Goal: Information Seeking & Learning: Learn about a topic

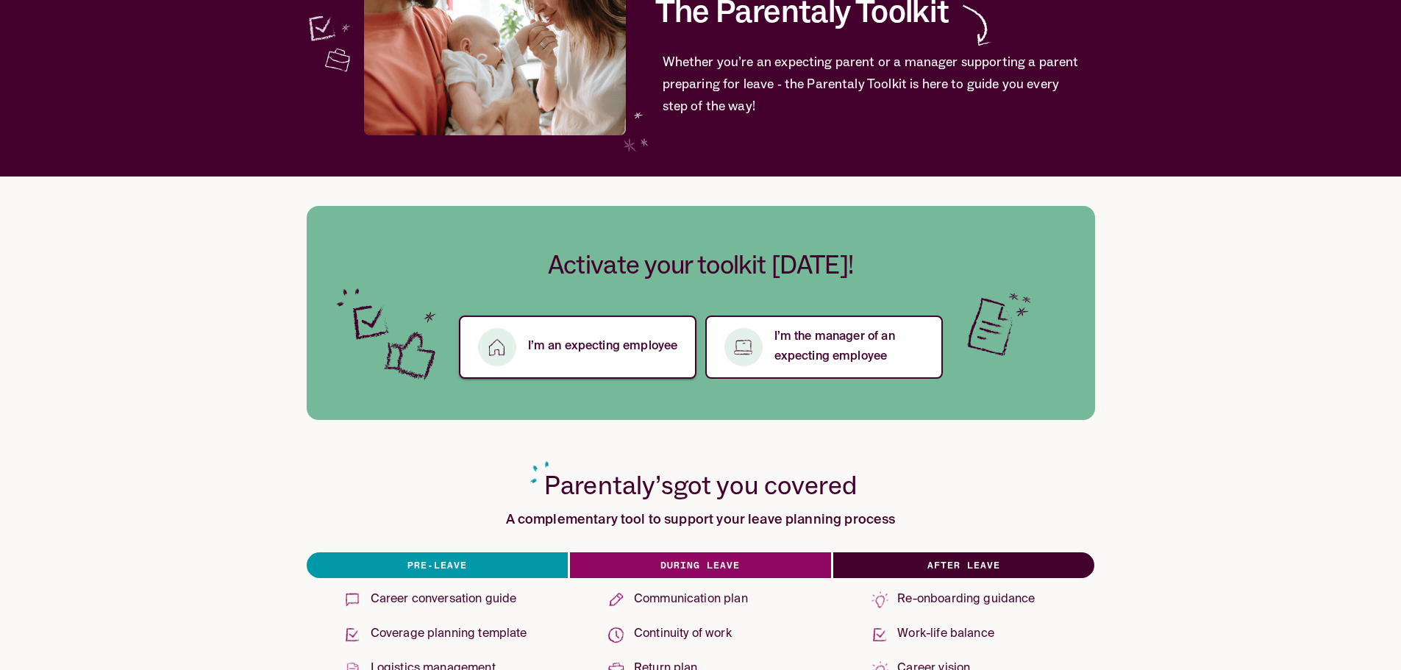
scroll to position [147, 0]
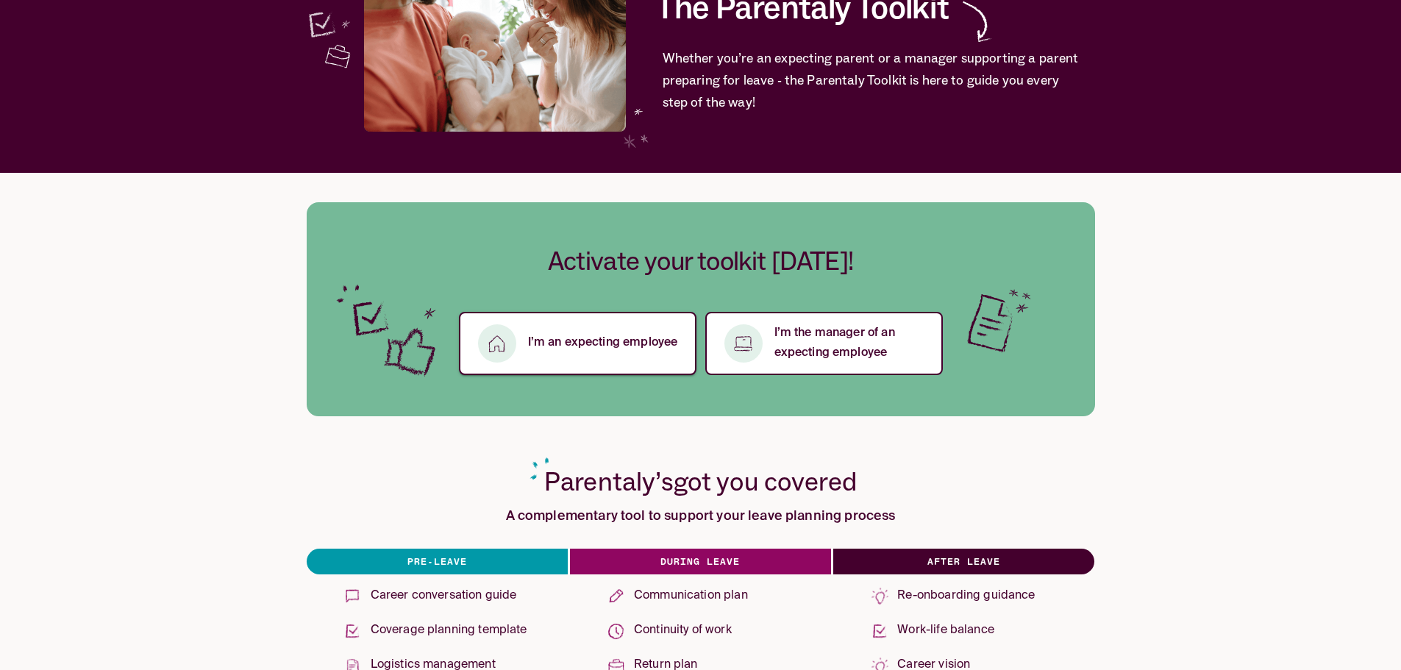
click at [577, 347] on p "I’m an expecting employee" at bounding box center [603, 343] width 150 height 20
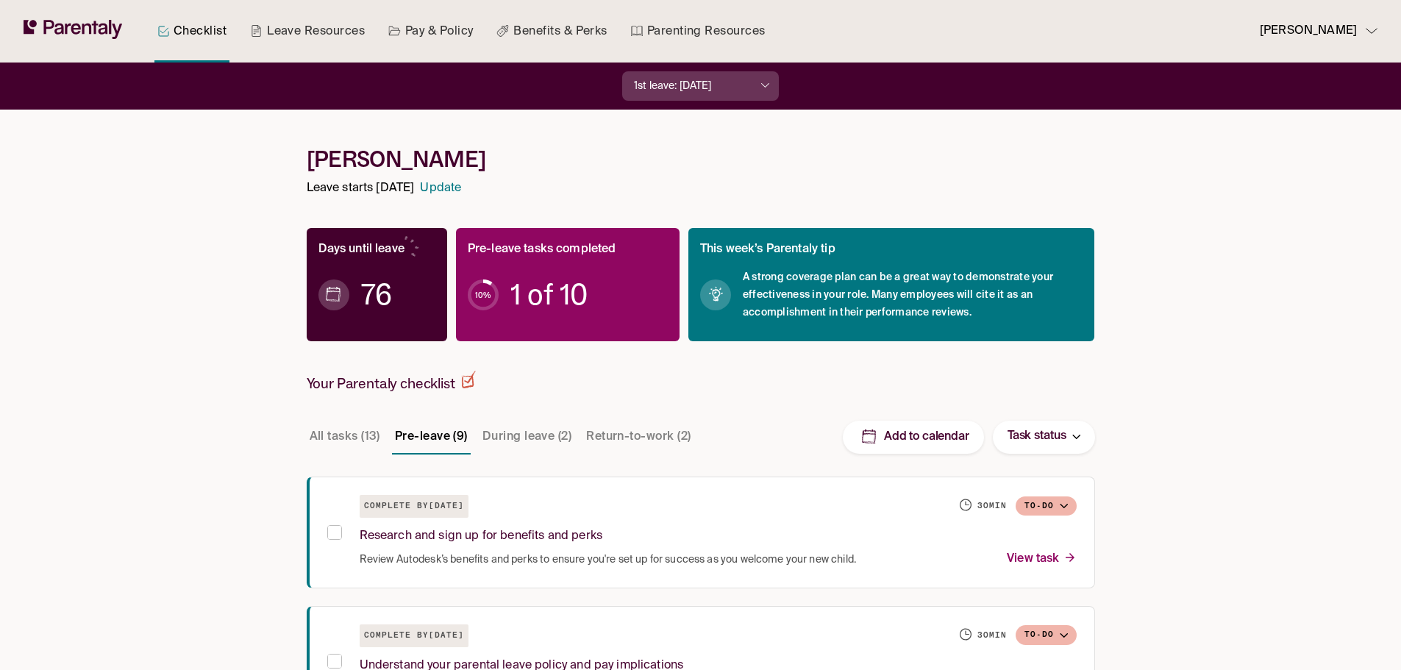
click at [537, 435] on button "During leave (2)" at bounding box center [526, 436] width 95 height 35
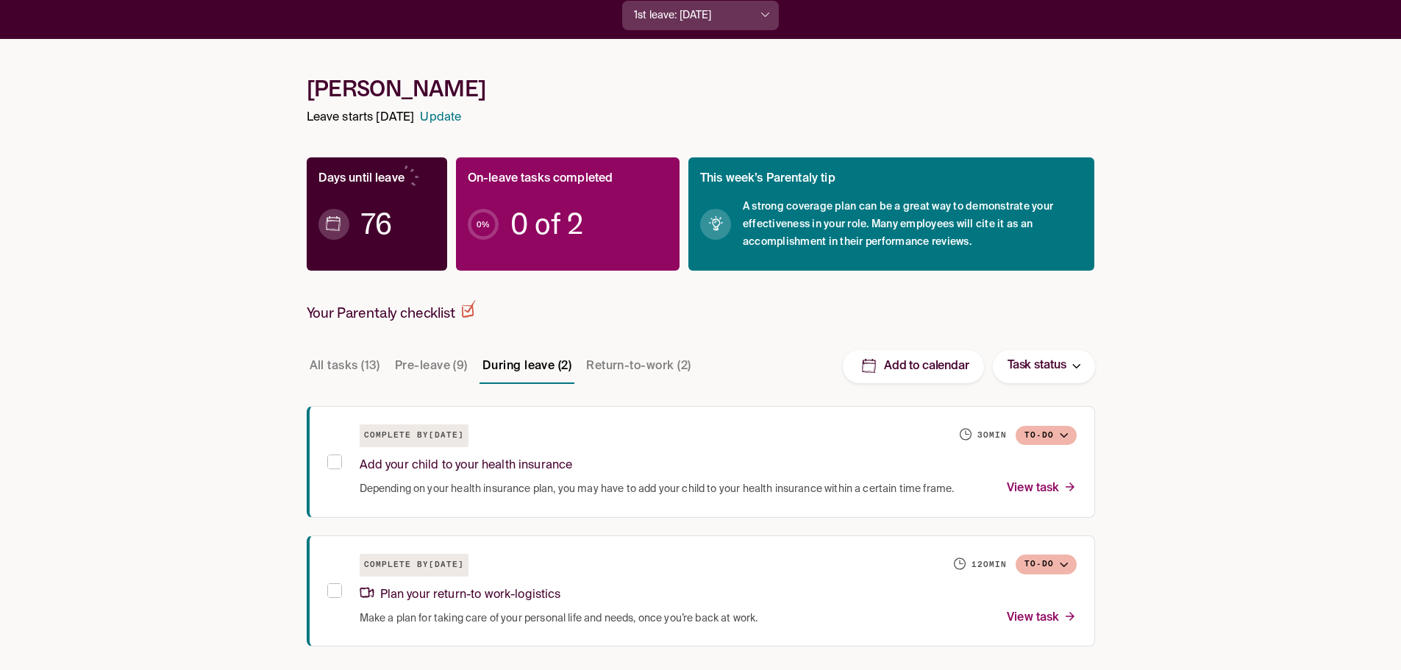
click at [448, 364] on button "Pre-leave (9)" at bounding box center [431, 366] width 79 height 35
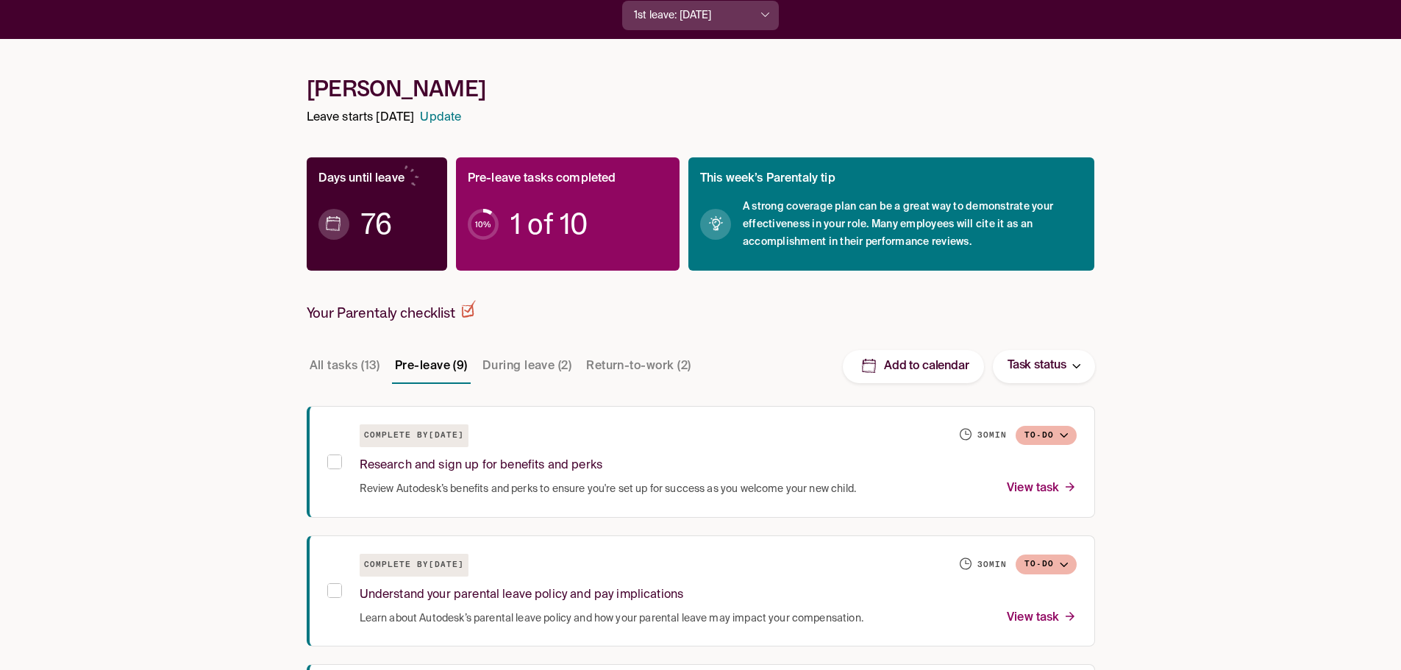
click at [640, 367] on button "Return-to-work (2)" at bounding box center [638, 366] width 110 height 35
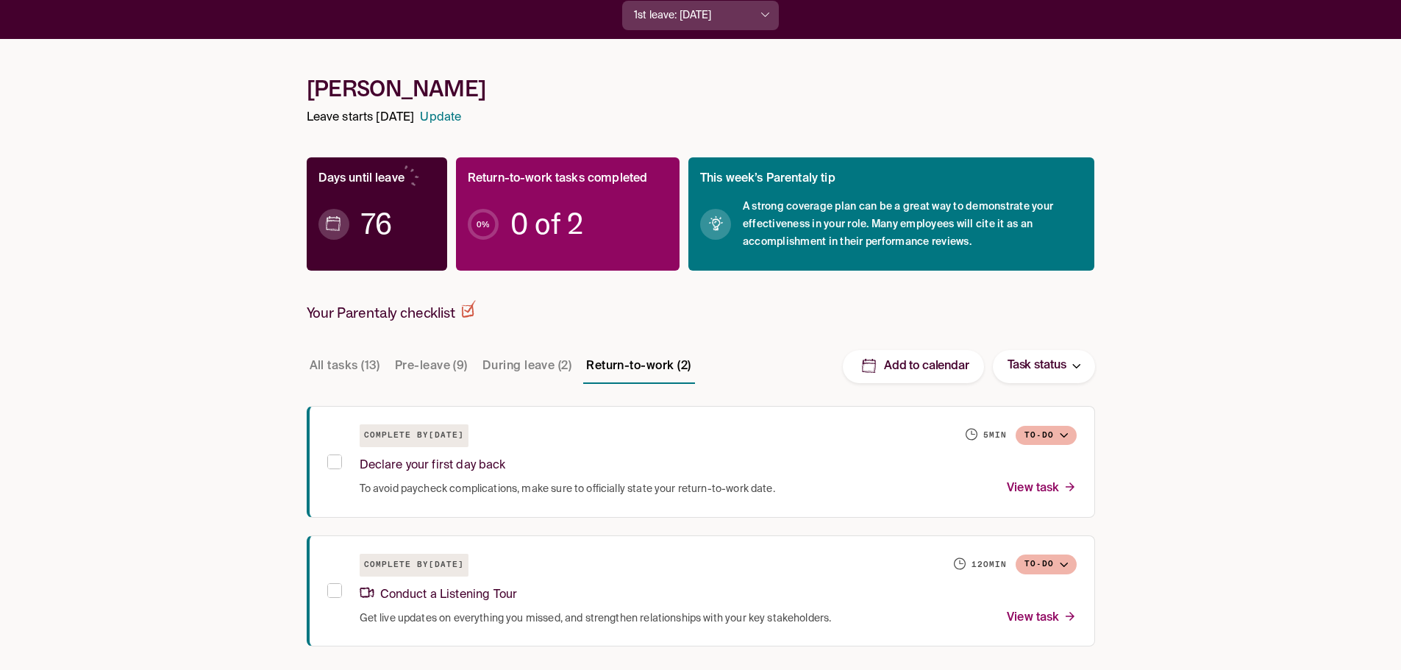
click at [423, 365] on button "Pre-leave (9)" at bounding box center [431, 366] width 79 height 35
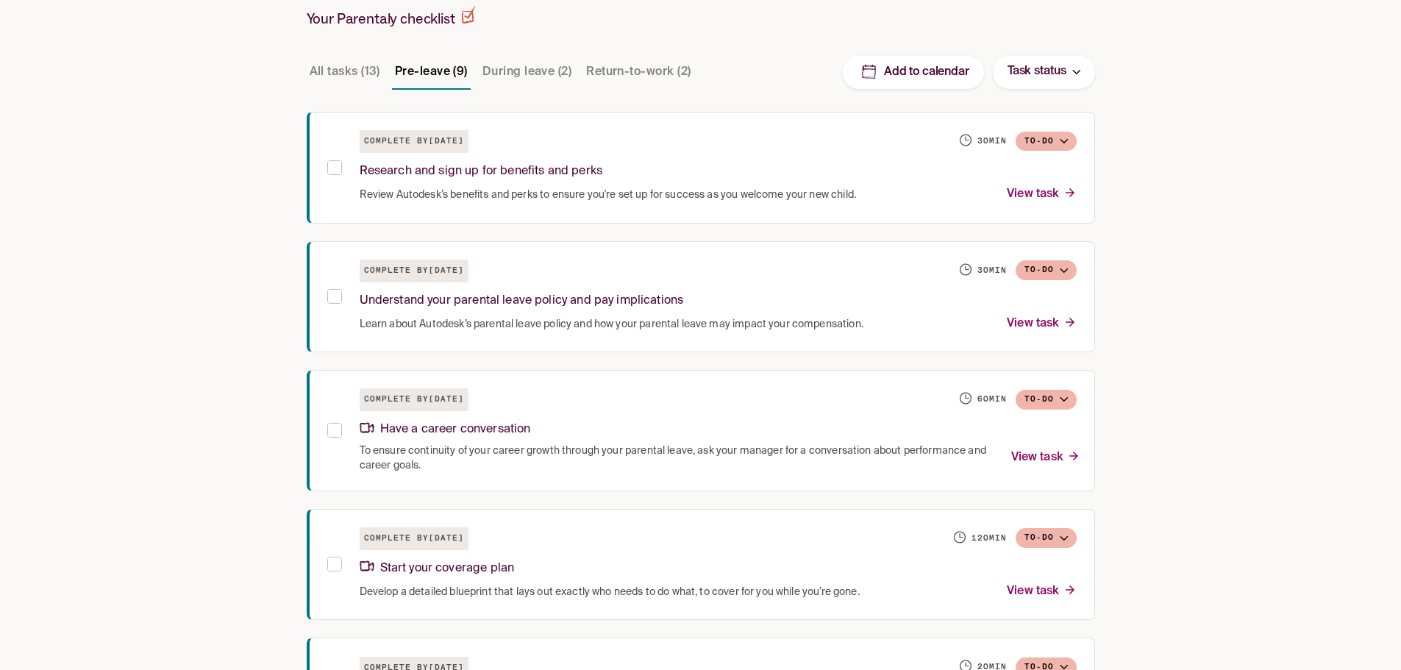
scroll to position [0, 0]
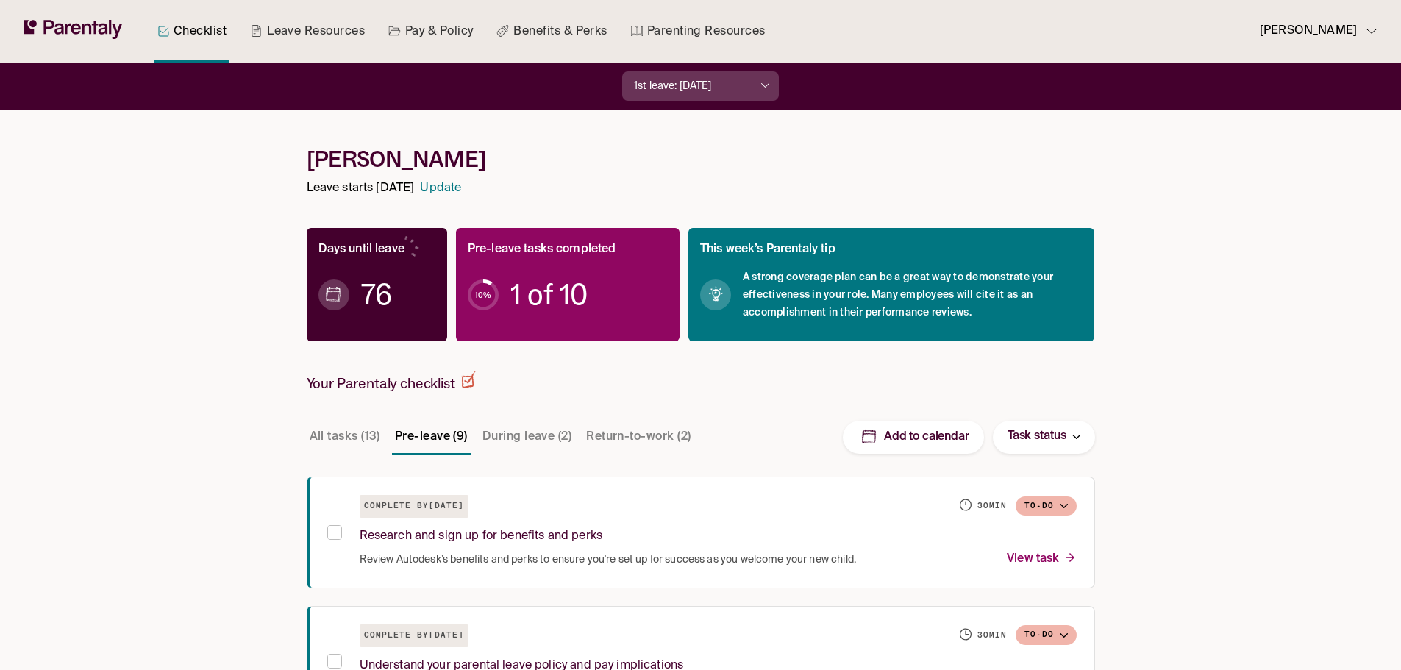
click at [664, 175] on div "[PERSON_NAME] Leave starts [DATE] Update" at bounding box center [701, 172] width 788 height 53
click at [551, 32] on link "Benefits & Perks" at bounding box center [551, 31] width 116 height 62
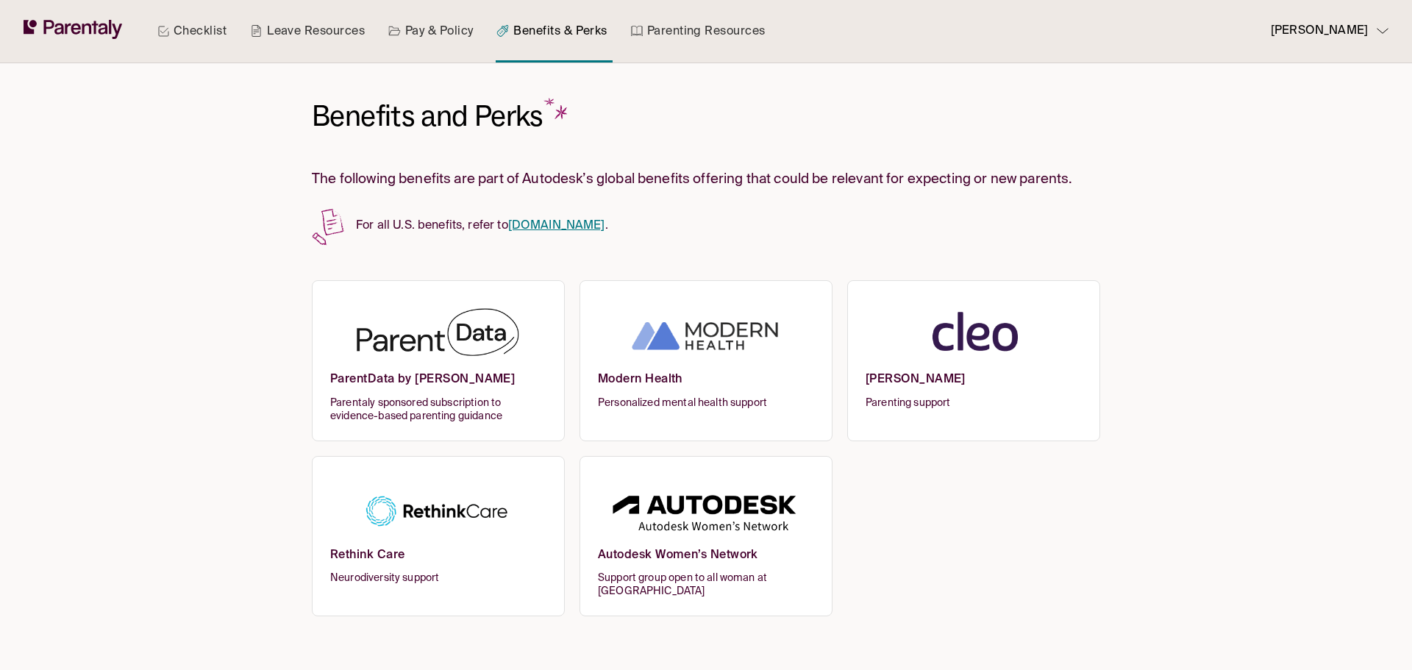
click at [555, 230] on link "[DOMAIN_NAME]" at bounding box center [556, 226] width 97 height 12
click at [176, 32] on link "Checklist" at bounding box center [191, 31] width 75 height 62
